Goal: Task Accomplishment & Management: Manage account settings

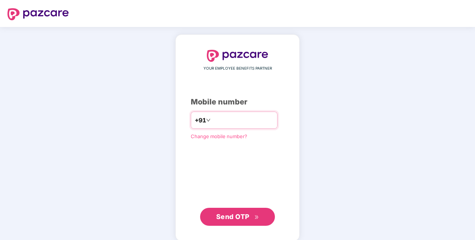
click at [231, 120] on input "number" at bounding box center [242, 120] width 61 height 12
type input "**********"
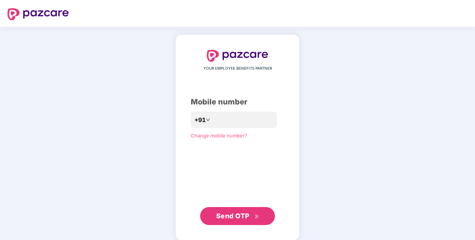
click at [297, 79] on div "**********" at bounding box center [237, 137] width 124 height 206
click at [249, 211] on span "Send OTP" at bounding box center [237, 216] width 43 height 10
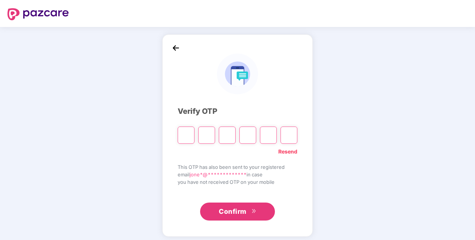
type input "*"
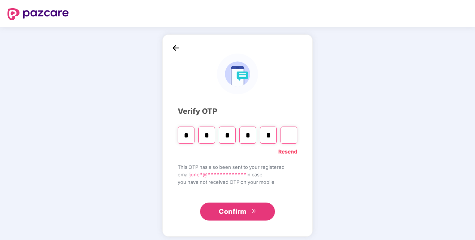
type input "*"
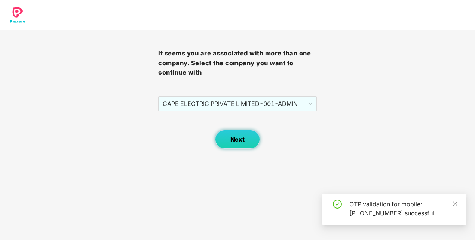
click at [244, 138] on button "Next" at bounding box center [237, 139] width 45 height 19
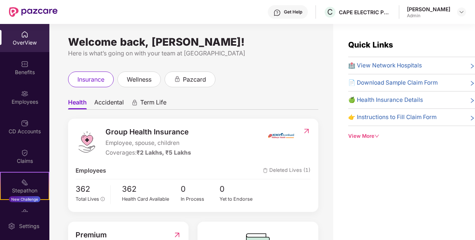
click at [306, 129] on img at bounding box center [307, 130] width 8 height 7
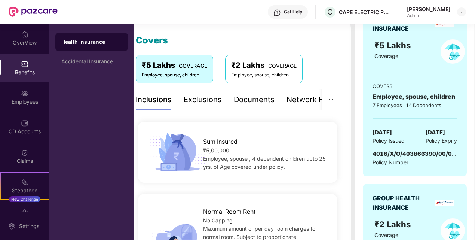
scroll to position [98, 0]
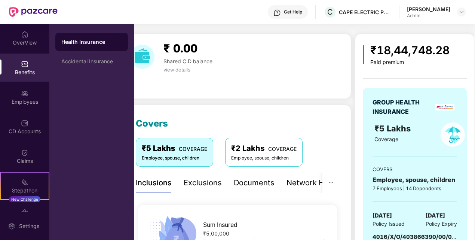
scroll to position [0, 0]
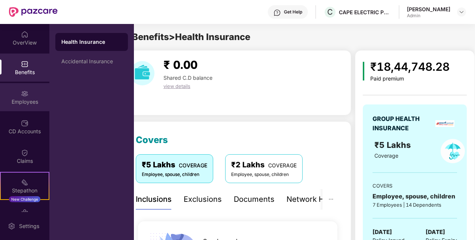
click at [29, 97] on div "Employees" at bounding box center [24, 97] width 49 height 28
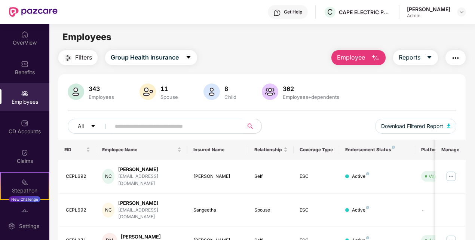
click at [274, 55] on div "Filters Group Health Insurance Employee Reports" at bounding box center [262, 57] width 408 height 15
click at [386, 87] on div "343 Employees 11 Spouse 8 Child 362 Employees+dependents" at bounding box center [262, 92] width 389 height 18
